Goal: Find specific page/section: Find specific page/section

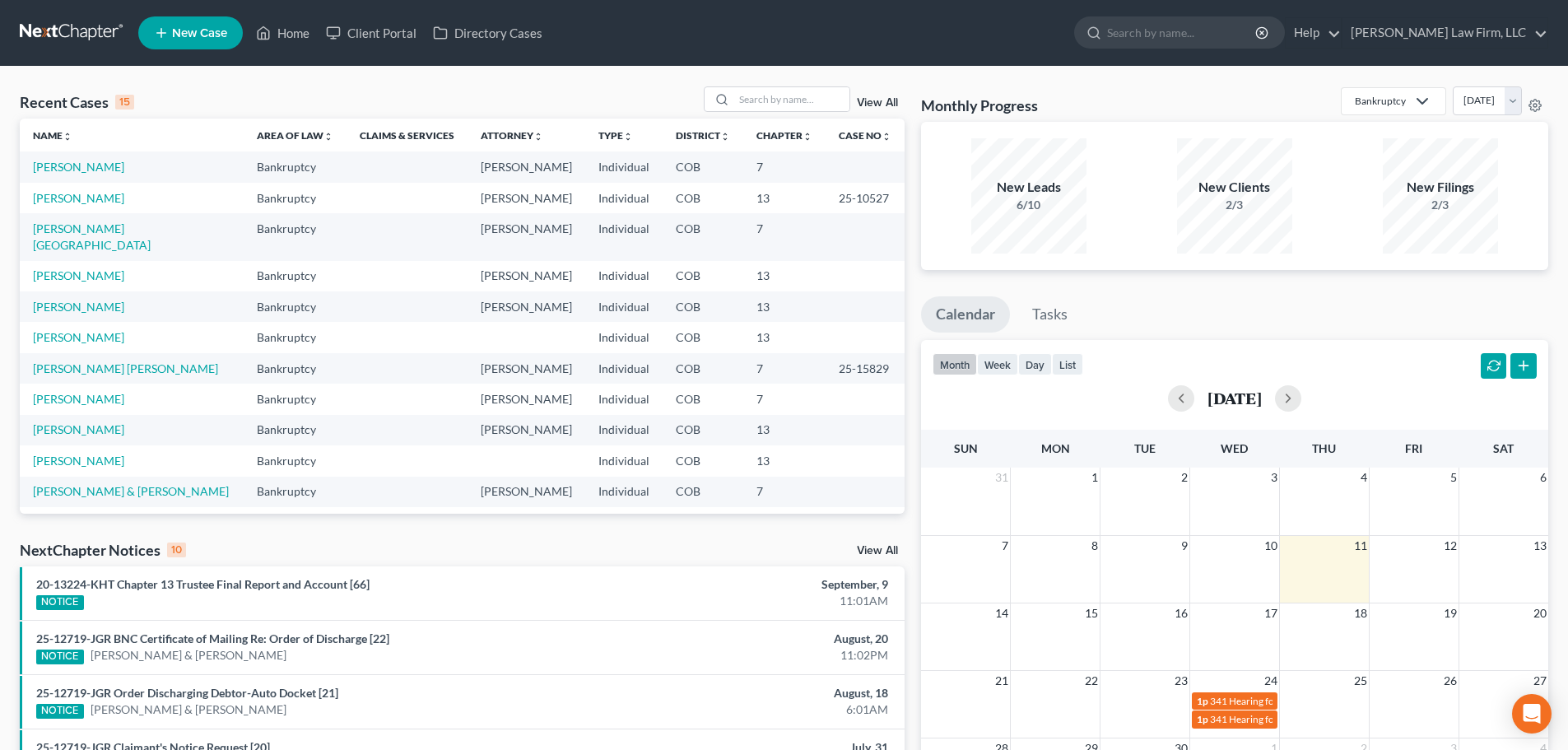
click at [81, 30] on link at bounding box center [72, 33] width 105 height 29
click at [737, 97] on input "search" at bounding box center [791, 100] width 115 height 24
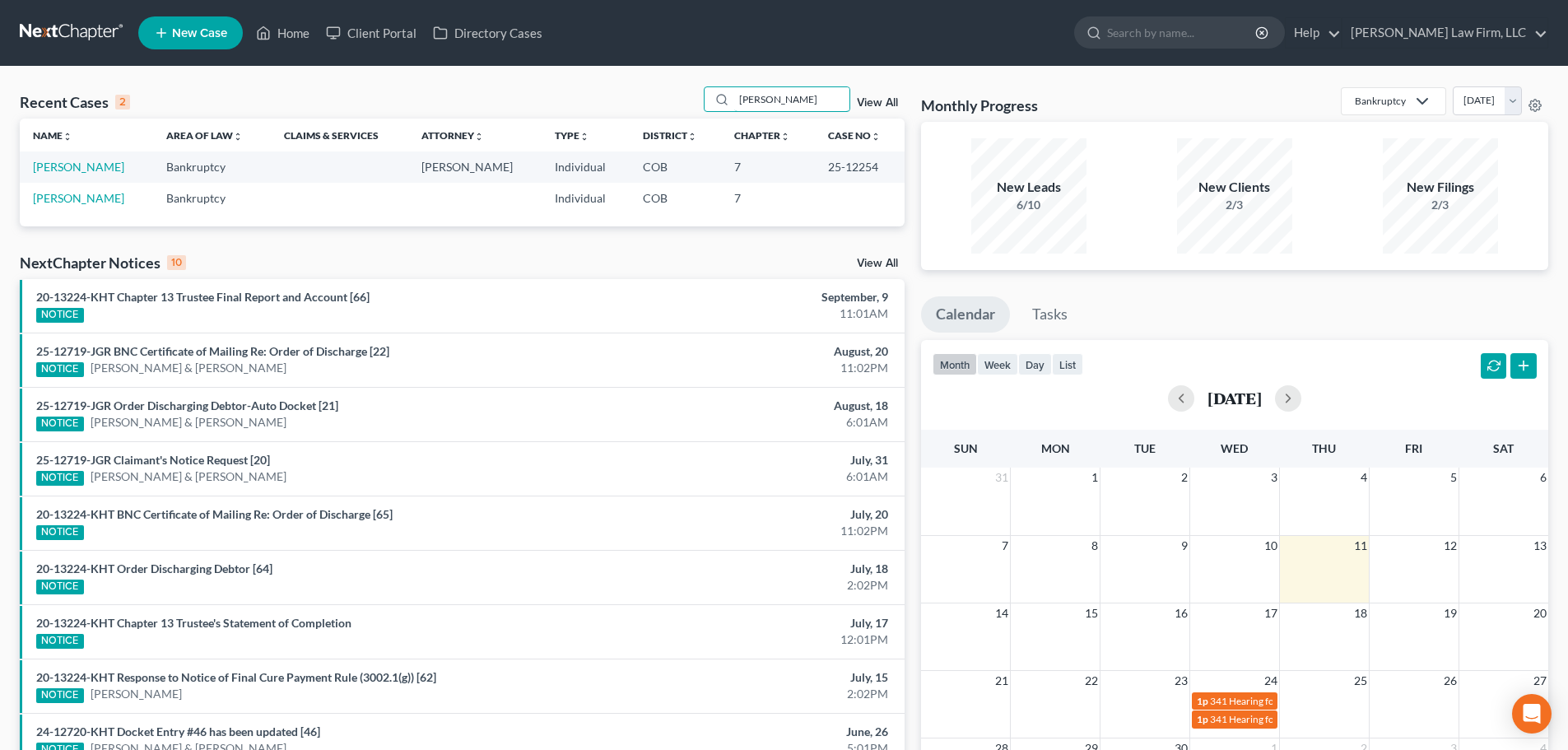
type input "[PERSON_NAME]"
click at [77, 175] on td "[PERSON_NAME]" at bounding box center [86, 166] width 134 height 30
click at [81, 172] on link "[PERSON_NAME]" at bounding box center [78, 166] width 91 height 14
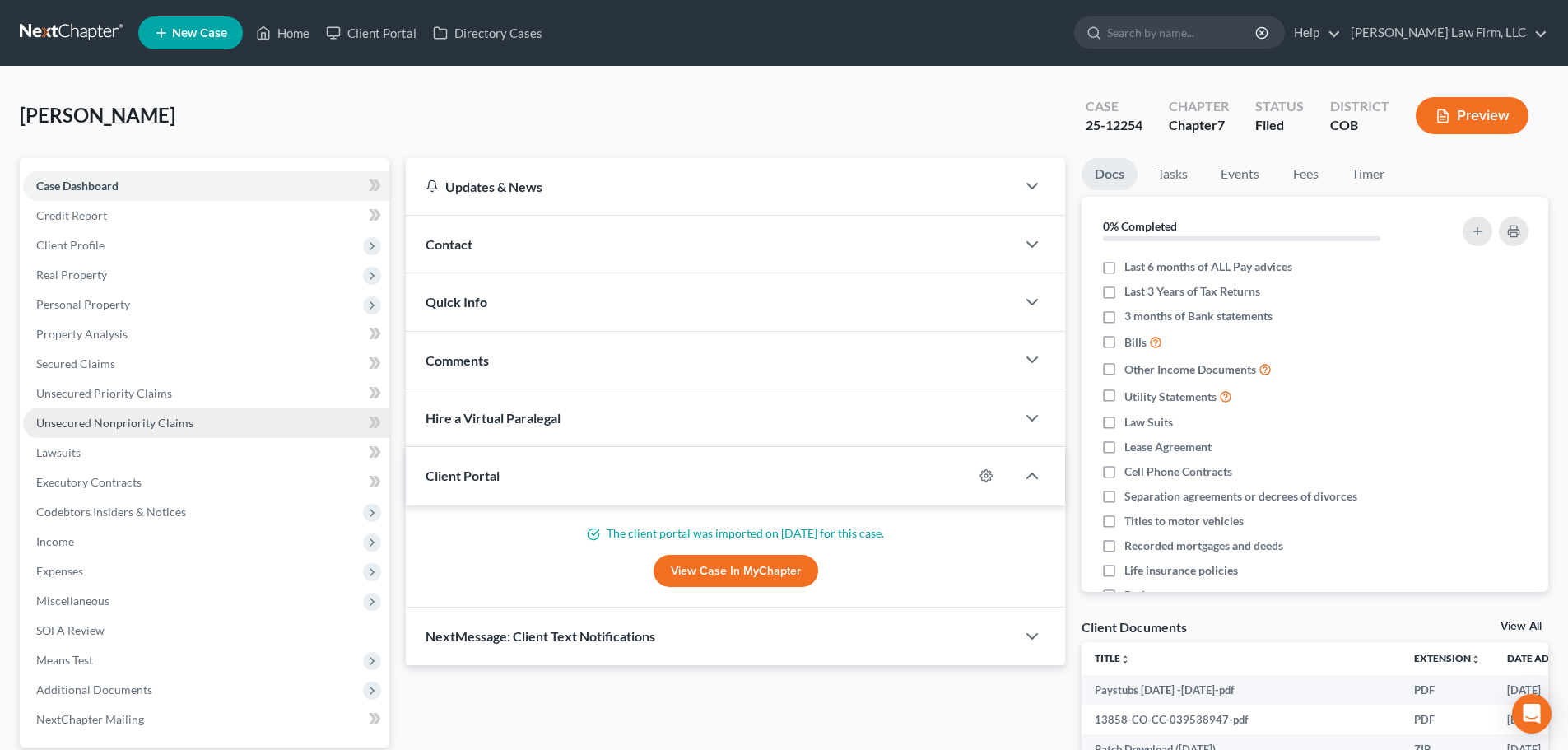
click at [109, 431] on link "Unsecured Nonpriority Claims" at bounding box center [206, 423] width 367 height 29
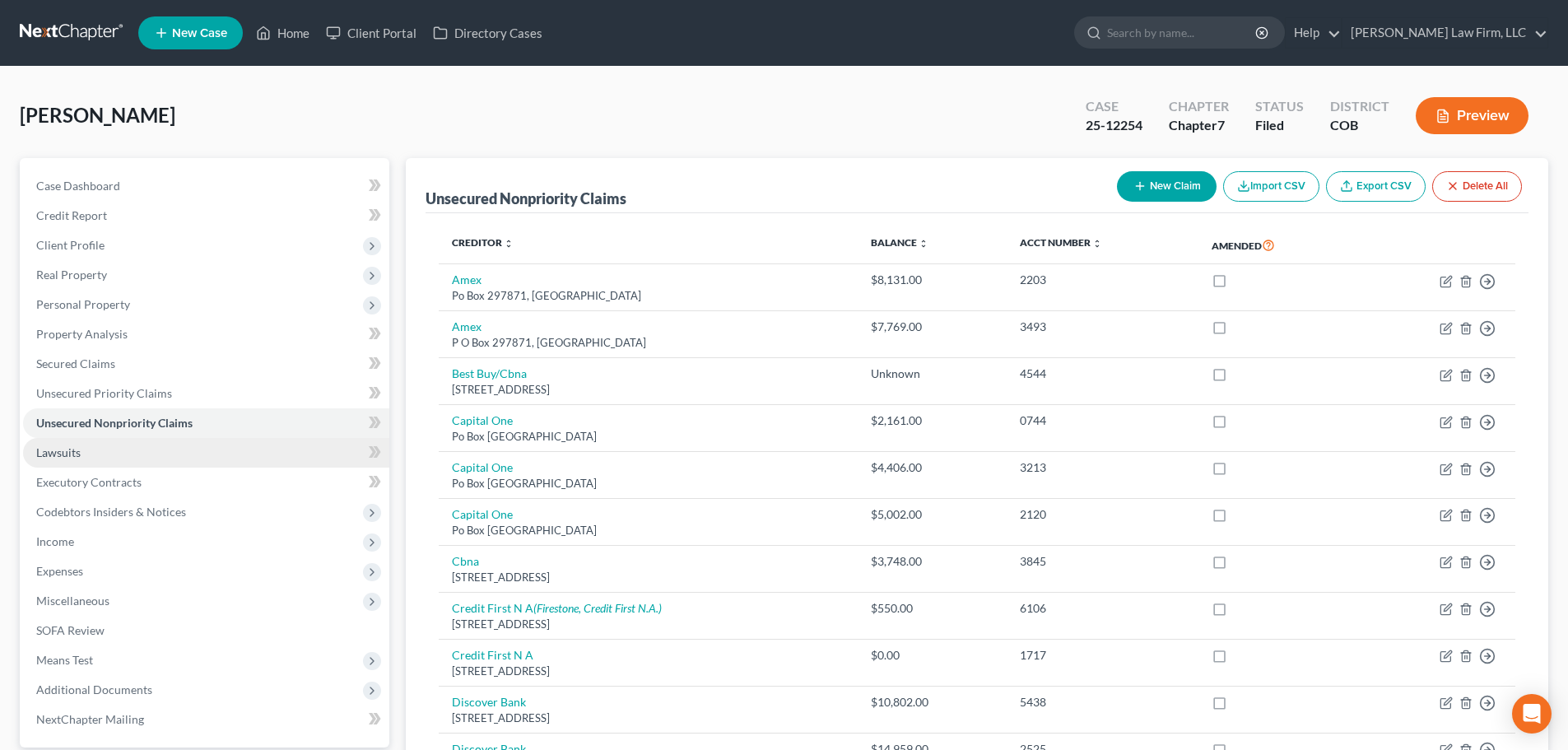
click at [132, 461] on link "Lawsuits" at bounding box center [206, 452] width 367 height 29
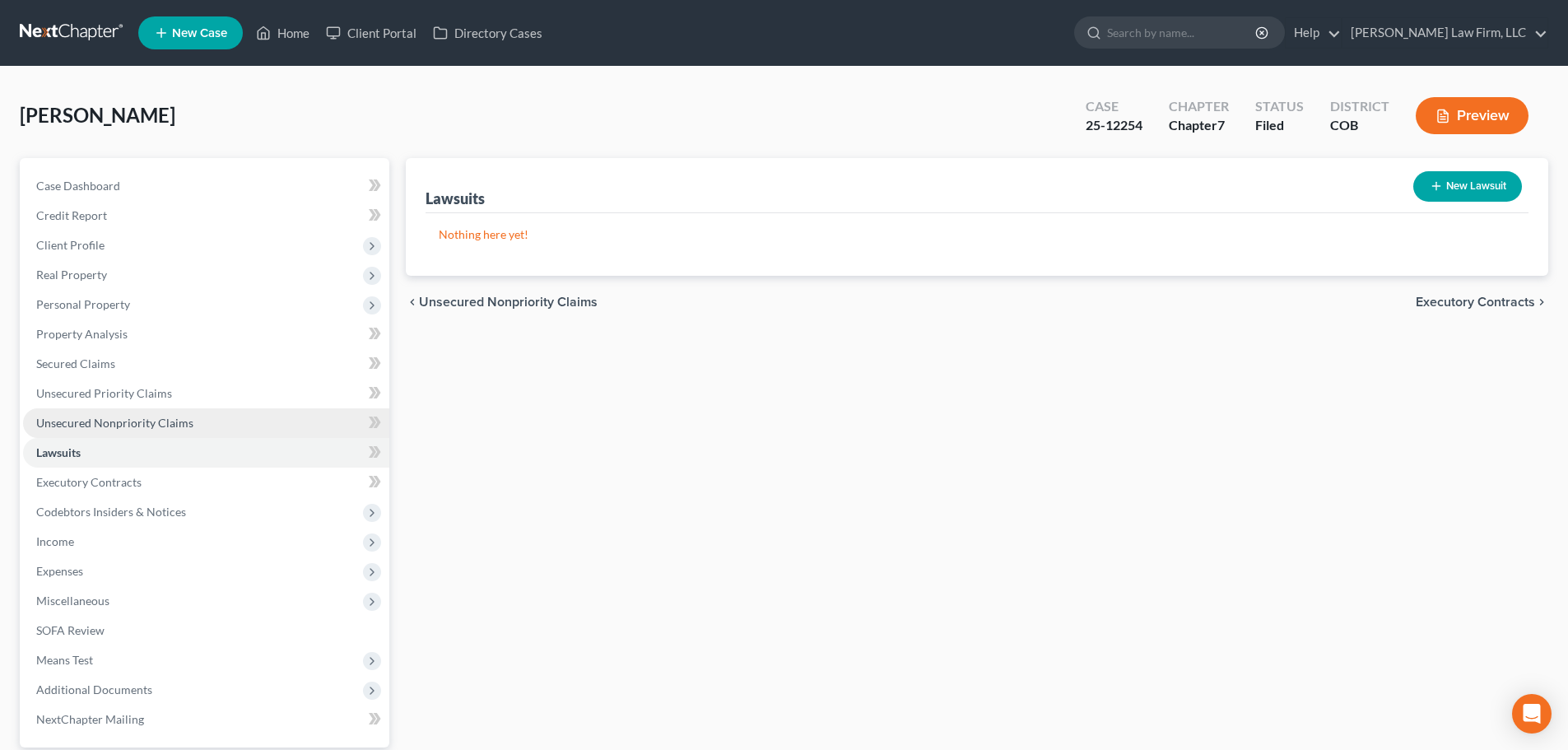
click at [216, 419] on link "Unsecured Nonpriority Claims" at bounding box center [206, 423] width 367 height 29
